Goal: Task Accomplishment & Management: Use online tool/utility

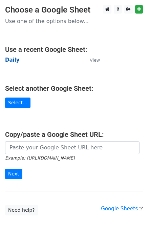
click at [8, 61] on strong "Daily" at bounding box center [12, 60] width 15 height 6
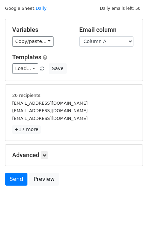
scroll to position [29, 0]
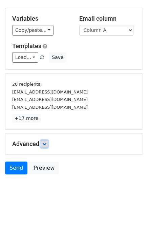
click at [46, 145] on icon at bounding box center [44, 144] width 4 height 4
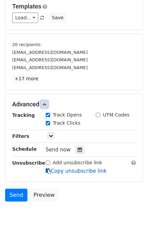
scroll to position [95, 0]
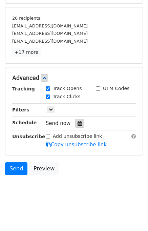
click at [78, 123] on div at bounding box center [79, 123] width 9 height 9
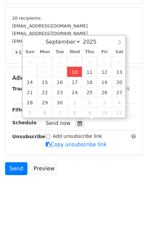
type input "2025-09-10 12:02"
type input "02"
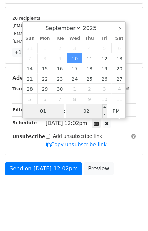
type input "01"
type input "2025-09-10 13:02"
click at [88, 115] on input "02" at bounding box center [86, 112] width 41 height 14
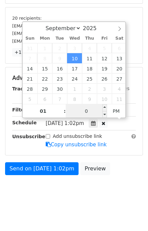
type input "00"
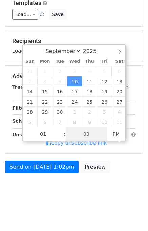
scroll to position [70, 0]
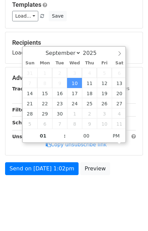
type input "2025-09-10 13:00"
click at [125, 191] on body "New Campaign Daily emails left: 50 Google Sheet: Daily Variables Copy/paste... …" at bounding box center [74, 70] width 148 height 271
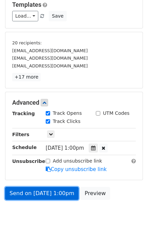
click at [57, 192] on link "Send on Sep 10 at 1:00pm" at bounding box center [42, 193] width 74 height 13
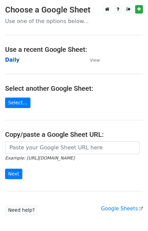
click at [15, 61] on strong "Daily" at bounding box center [12, 60] width 15 height 6
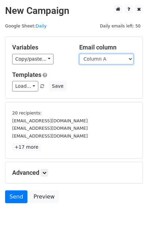
click at [106, 59] on select "Column A Column B Column C Column D" at bounding box center [106, 59] width 54 height 11
select select "Column B"
click at [79, 54] on select "Column A Column B Column C Column D" at bounding box center [106, 59] width 54 height 11
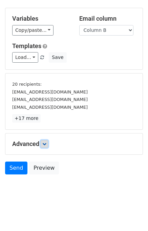
click at [46, 146] on link at bounding box center [44, 144] width 7 height 7
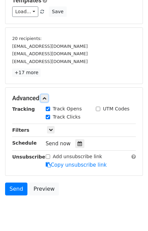
scroll to position [95, 0]
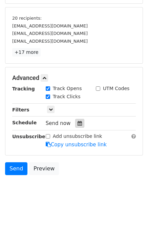
click at [78, 123] on icon at bounding box center [80, 123] width 4 height 5
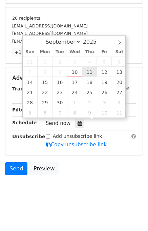
type input "2025-09-11 12:00"
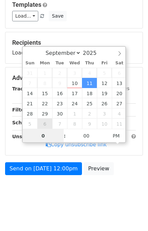
type input "02"
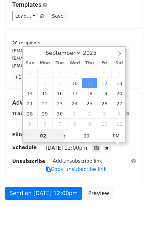
scroll to position [95, 0]
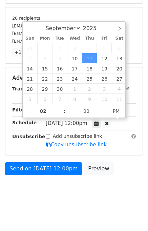
type input "2025-09-11 14:00"
click at [123, 178] on body "New Campaign Daily emails left: 50 Google Sheet: Daily Variables Copy/paste... …" at bounding box center [74, 58] width 148 height 296
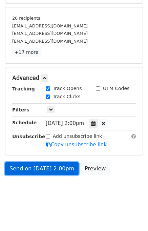
click at [49, 167] on link "Send on Sep 11 at 2:00pm" at bounding box center [42, 169] width 74 height 13
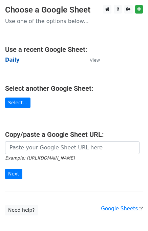
click at [12, 59] on strong "Daily" at bounding box center [12, 60] width 15 height 6
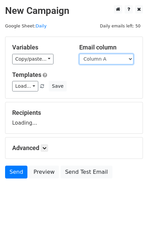
drag, startPoint x: 0, startPoint y: 0, endPoint x: 110, endPoint y: 57, distance: 123.7
click at [110, 57] on select "Column A Column B Column C Column D" at bounding box center [106, 59] width 54 height 11
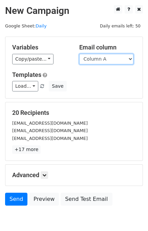
click at [109, 61] on select "Column A Column B Column C Column D" at bounding box center [106, 59] width 54 height 11
select select "Column C"
click at [79, 54] on select "Column A Column B Column C Column D" at bounding box center [106, 59] width 54 height 11
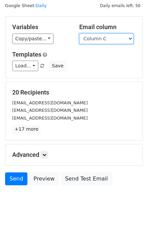
scroll to position [31, 0]
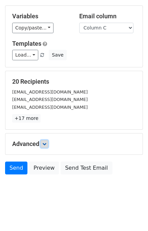
click at [46, 145] on icon at bounding box center [44, 144] width 4 height 4
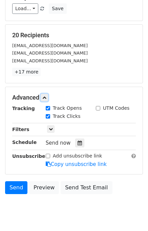
scroll to position [91, 0]
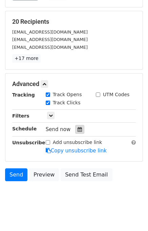
click at [78, 130] on div at bounding box center [79, 129] width 9 height 9
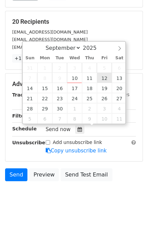
type input "2025-09-12 12:00"
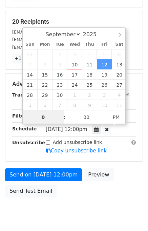
type input "03"
type input "2025-09-12 15:00"
click at [125, 178] on div "Send on Sep 12 at 12:00pm Preview Send Test Email" at bounding box center [74, 185] width 148 height 33
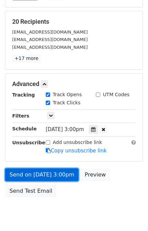
click at [63, 173] on link "Send on Sep 12 at 3:00pm" at bounding box center [42, 175] width 74 height 13
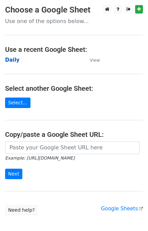
click at [15, 62] on strong "Daily" at bounding box center [12, 60] width 15 height 6
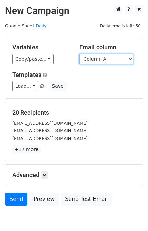
click at [111, 57] on select "Column A Column B Column C Column D" at bounding box center [106, 59] width 54 height 11
click at [79, 54] on select "Column A Column B Column C Column D" at bounding box center [106, 59] width 54 height 11
click at [107, 58] on select "Column A Column B Column C Column D" at bounding box center [106, 59] width 54 height 11
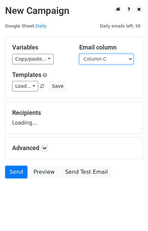
select select "Column D"
click at [79, 54] on select "Column A Column B Column C Column D" at bounding box center [106, 59] width 54 height 11
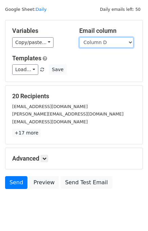
scroll to position [31, 0]
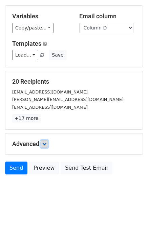
click at [46, 143] on icon at bounding box center [44, 144] width 4 height 4
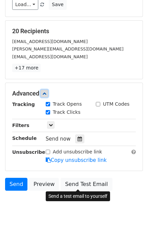
scroll to position [98, 0]
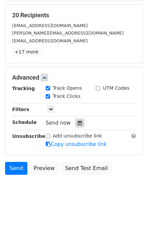
click at [79, 121] on div at bounding box center [79, 123] width 9 height 9
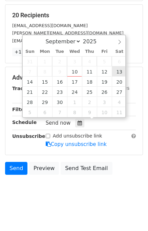
type input "[DATE] 12:00"
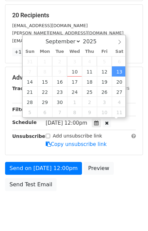
scroll to position [0, 0]
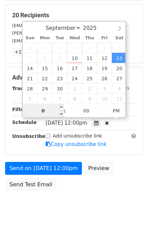
type input "04"
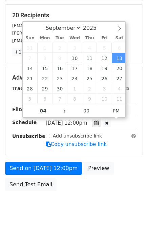
type input "[DATE] 16:00"
click at [128, 178] on div "Send on [DATE] 12:00pm Preview Send Test Email" at bounding box center [74, 178] width 148 height 33
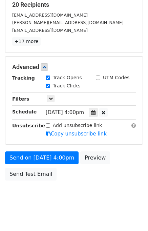
scroll to position [114, 0]
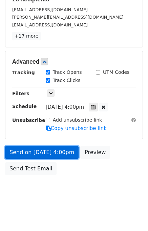
click at [42, 152] on link "Send on [DATE] 4:00pm" at bounding box center [42, 152] width 74 height 13
